Goal: Navigation & Orientation: Find specific page/section

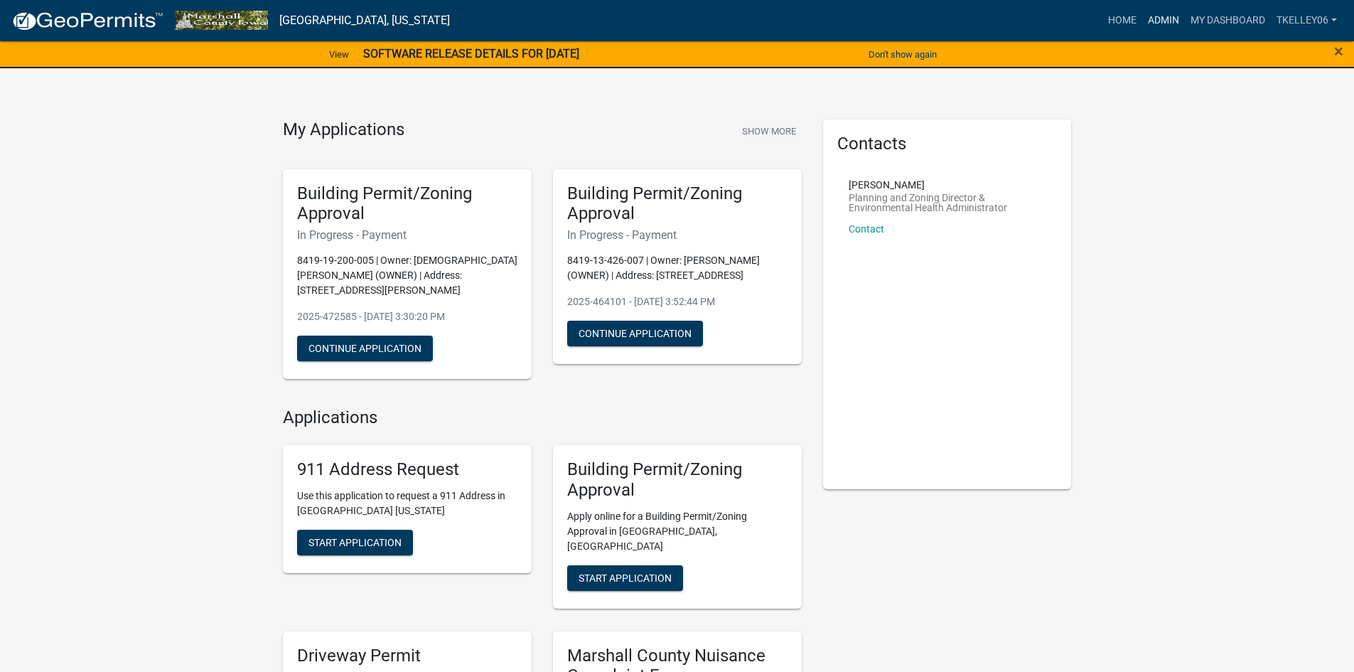
click at [1164, 16] on link "Admin" at bounding box center [1163, 20] width 43 height 27
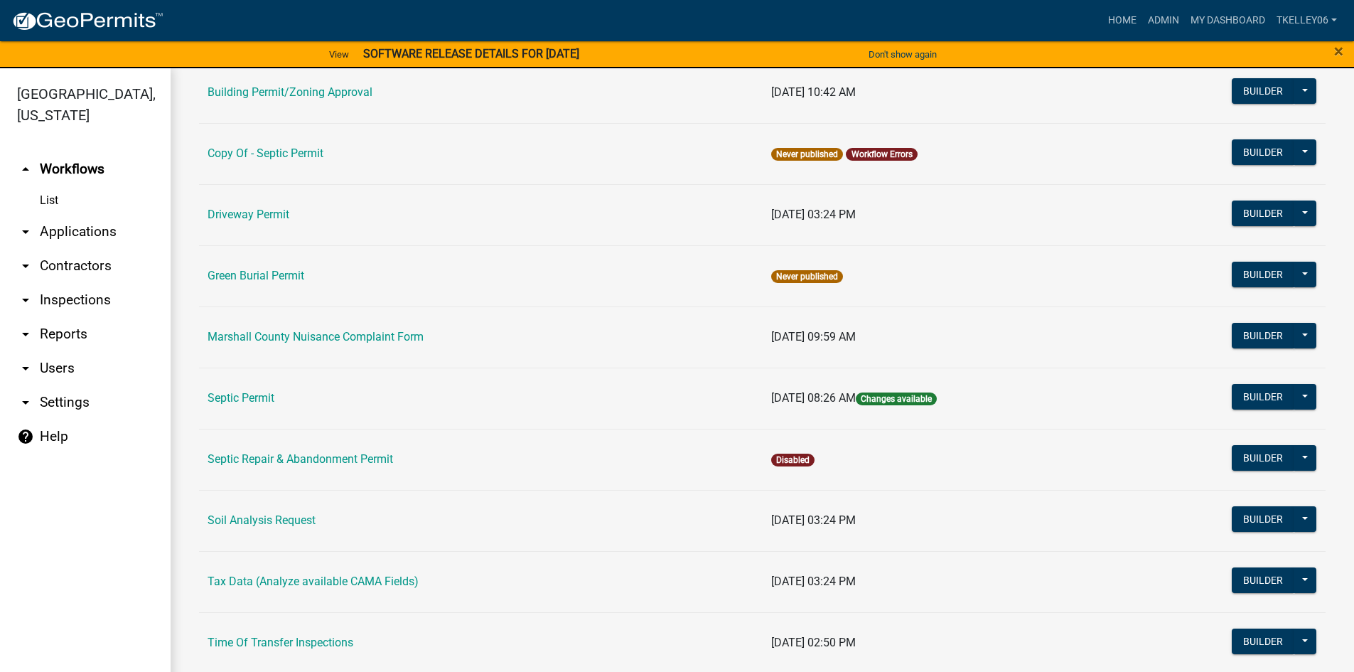
scroll to position [284, 0]
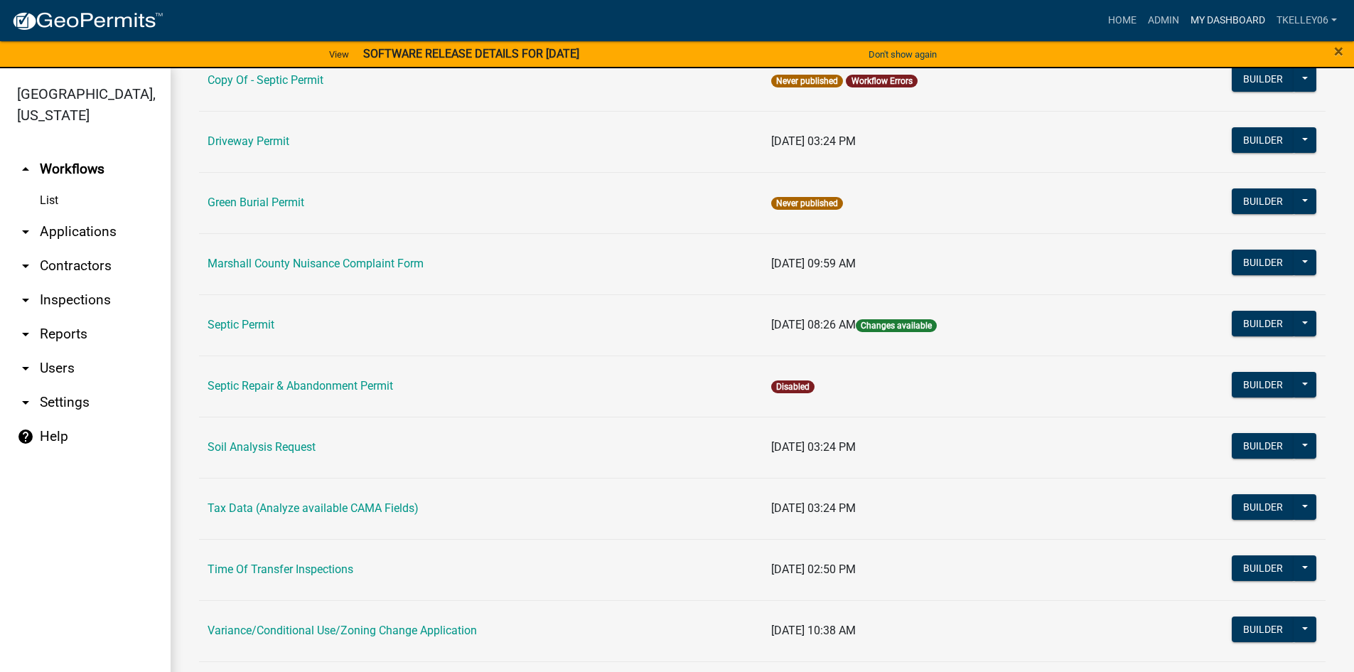
click at [1240, 21] on link "My Dashboard" at bounding box center [1228, 20] width 86 height 27
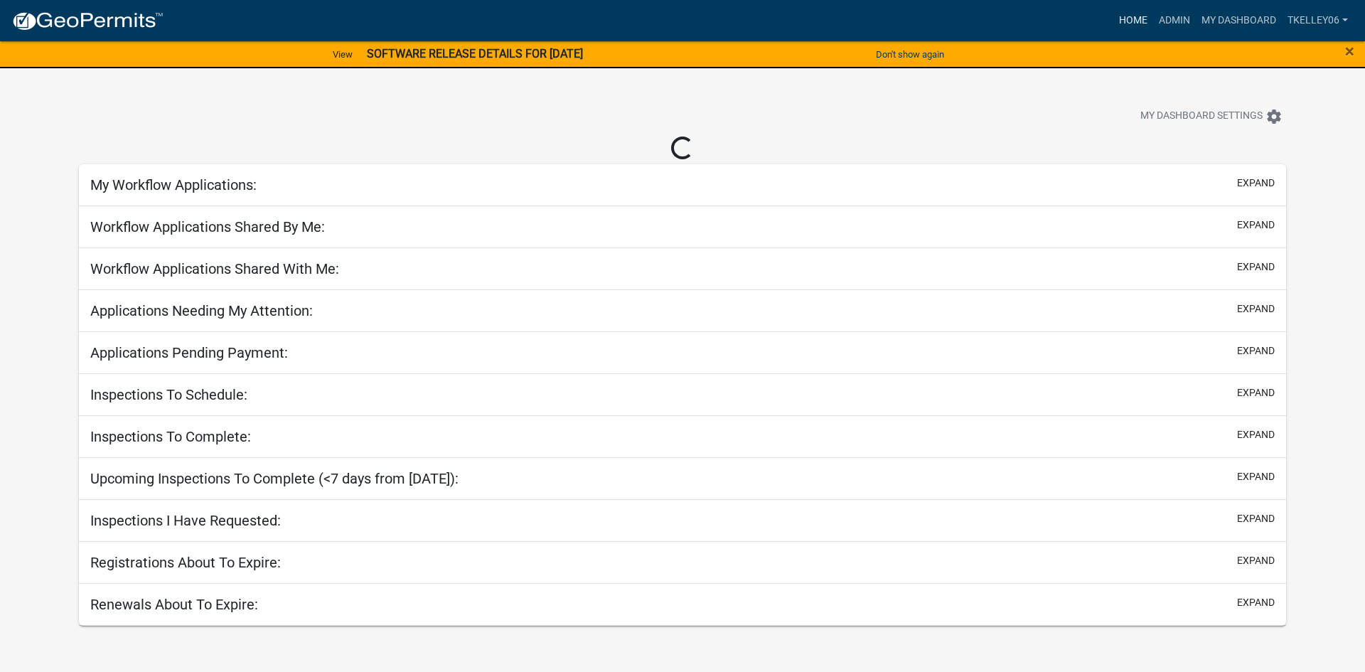
click at [1137, 24] on link "Home" at bounding box center [1133, 20] width 40 height 27
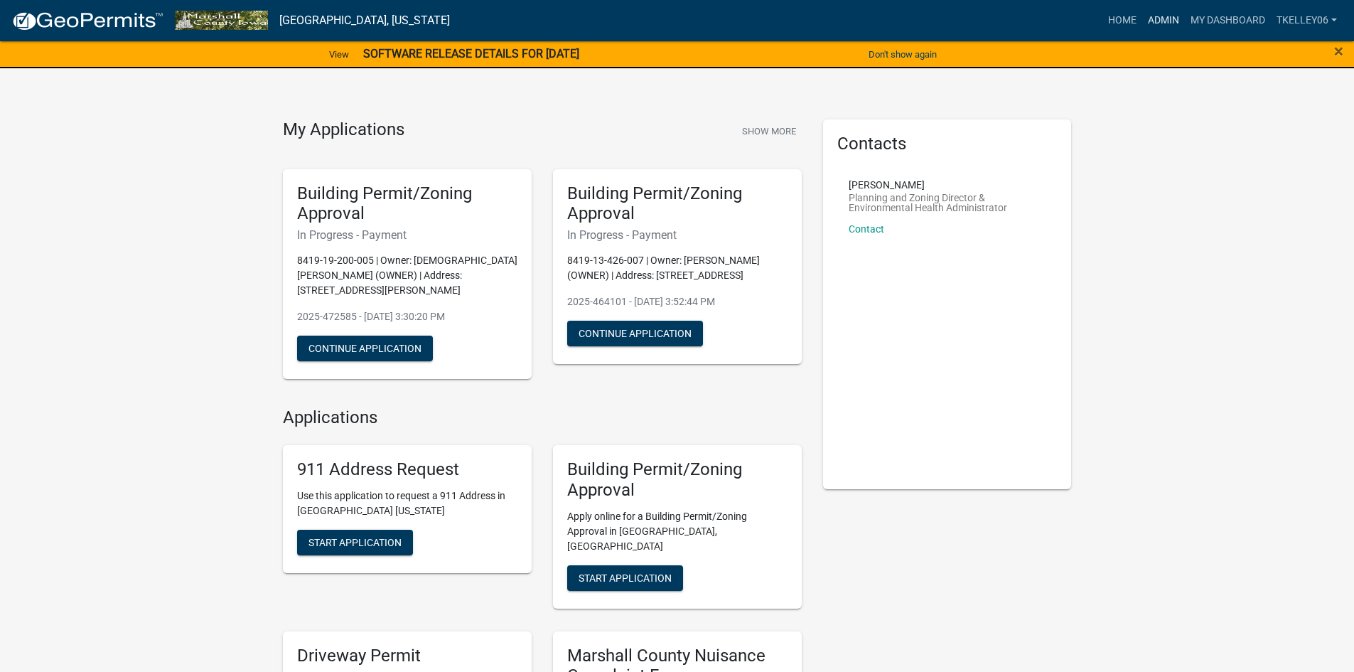
click at [1148, 16] on link "Admin" at bounding box center [1163, 20] width 43 height 27
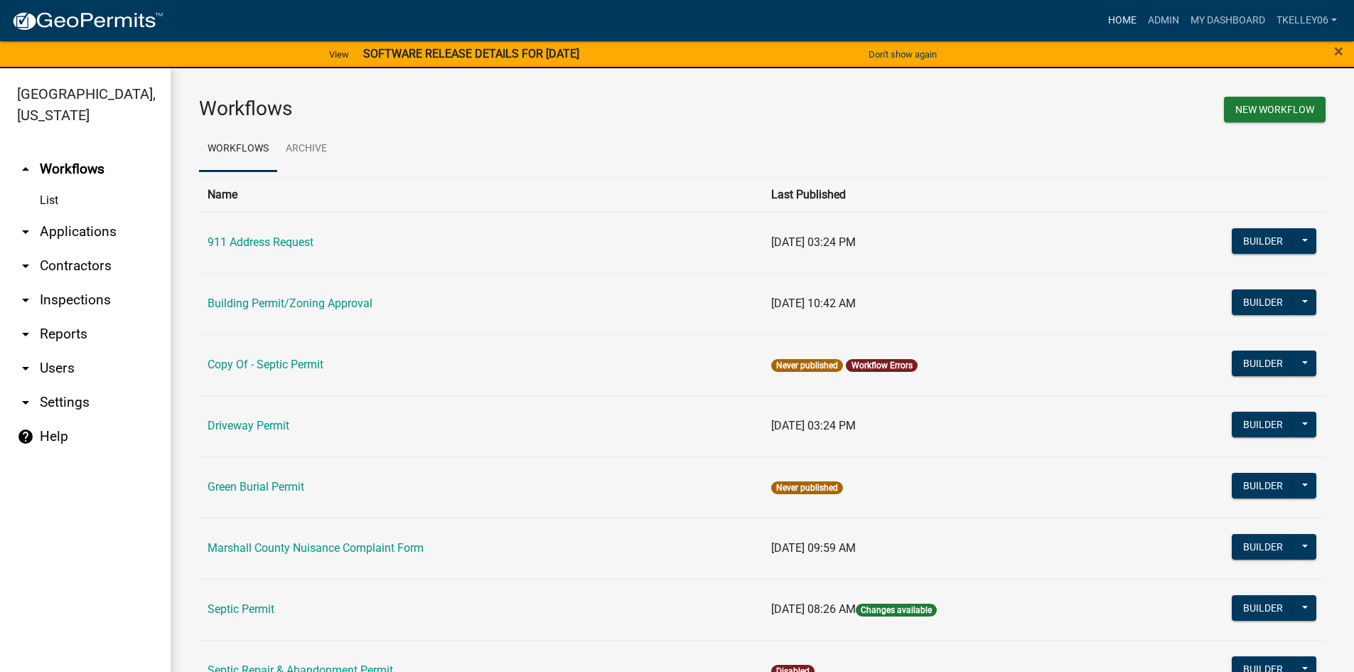
click at [1125, 18] on link "Home" at bounding box center [1122, 20] width 40 height 27
